Goal: Task Accomplishment & Management: Use online tool/utility

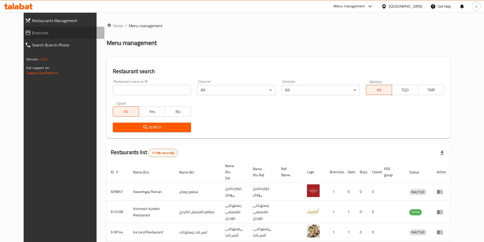
click at [32, 33] on span "Branches" at bounding box center [66, 33] width 68 height 6
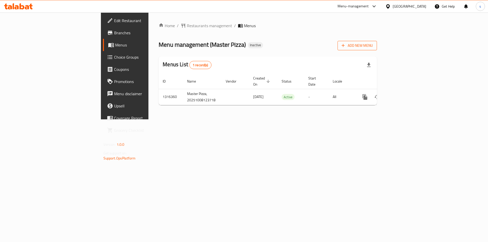
click at [345, 44] on icon "button" at bounding box center [342, 45] width 5 height 5
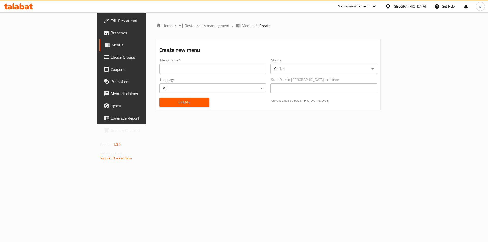
click at [161, 69] on input "text" at bounding box center [212, 69] width 107 height 10
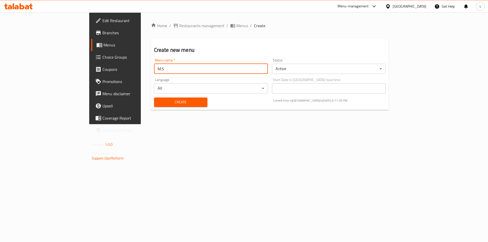
drag, startPoint x: 113, startPoint y: 66, endPoint x: 91, endPoint y: 69, distance: 22.1
click at [151, 69] on div "Create new menu Menu name   * M.S Menu name * Status Active ​ Language All ​ St…" at bounding box center [270, 74] width 238 height 71
type input "س"
type input "SAKAR - AMAR"
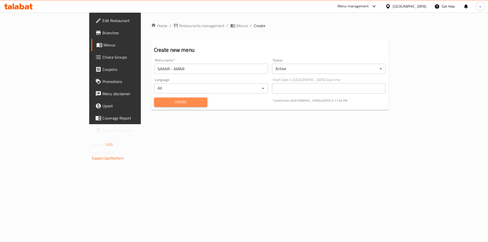
click at [158, 105] on span "Create" at bounding box center [180, 102] width 45 height 6
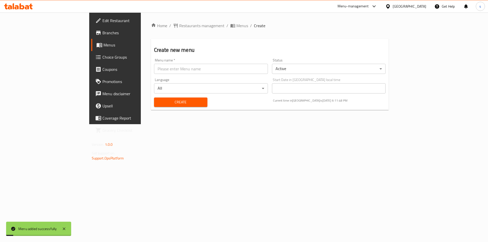
click at [103, 44] on span "Menus" at bounding box center [134, 45] width 63 height 6
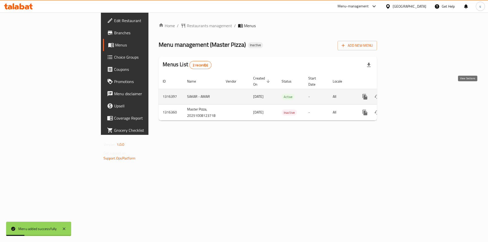
click at [404, 94] on icon "enhanced table" at bounding box center [401, 96] width 5 height 5
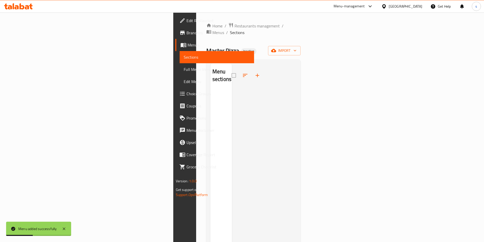
click at [301, 38] on div "Home / Restaurants management / Menus / Sections Master Pizza Inactive import M…" at bounding box center [253, 166] width 94 height 287
click at [296, 47] on span "import" at bounding box center [284, 50] width 24 height 6
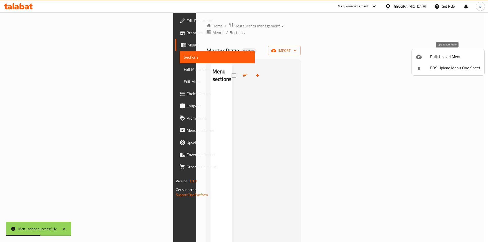
click at [435, 58] on span "Bulk Upload Menu" at bounding box center [455, 57] width 50 height 6
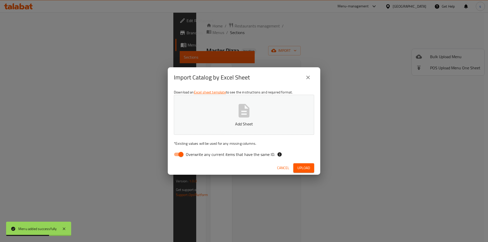
click at [180, 157] on input "Overwrite any current items that have the same ID." at bounding box center [180, 155] width 29 height 10
checkbox input "false"
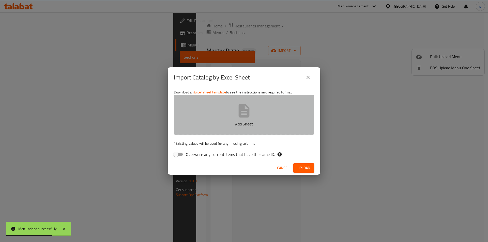
click at [196, 132] on button "Add Sheet" at bounding box center [244, 115] width 140 height 40
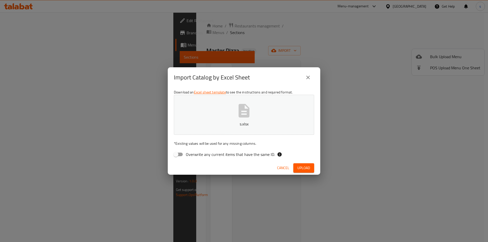
click at [299, 168] on span "Upload" at bounding box center [303, 168] width 13 height 6
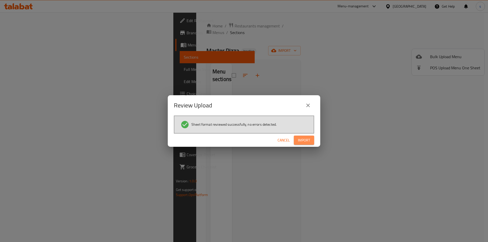
click at [301, 142] on span "Import" at bounding box center [304, 140] width 12 height 6
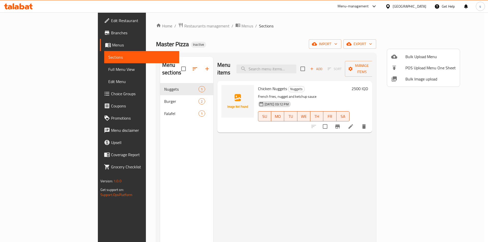
click at [373, 153] on div at bounding box center [244, 121] width 488 height 242
